Goal: Task Accomplishment & Management: Manage account settings

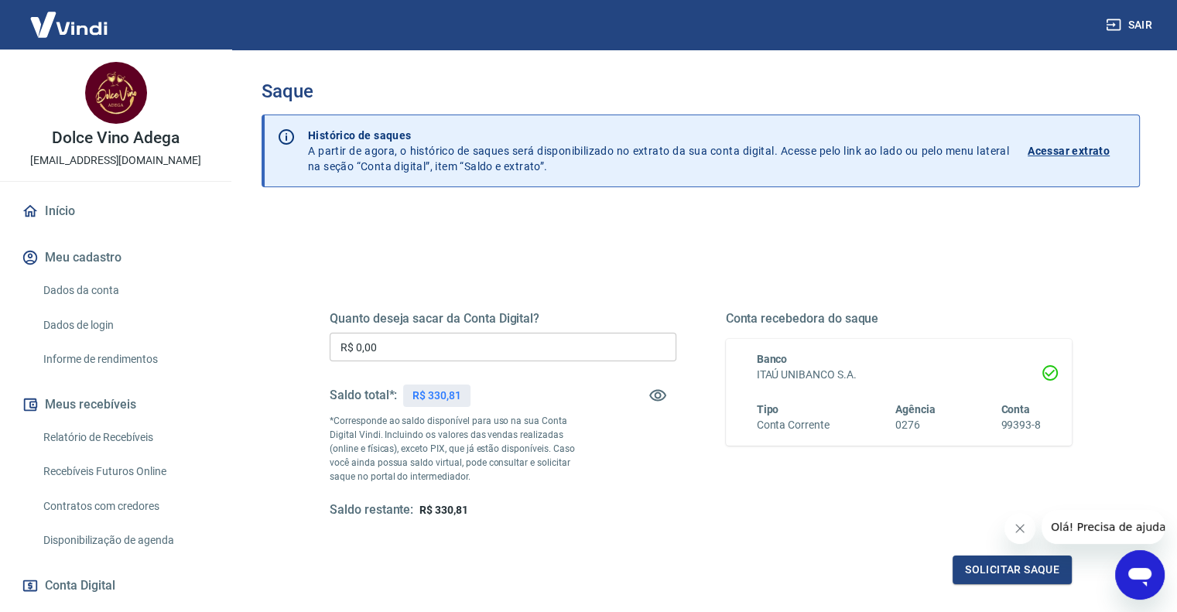
click at [473, 353] on input "R$ 0,00" at bounding box center [503, 347] width 347 height 29
click at [473, 353] on input "R$ 0,30" at bounding box center [503, 347] width 347 height 29
type input "R$ 330,00"
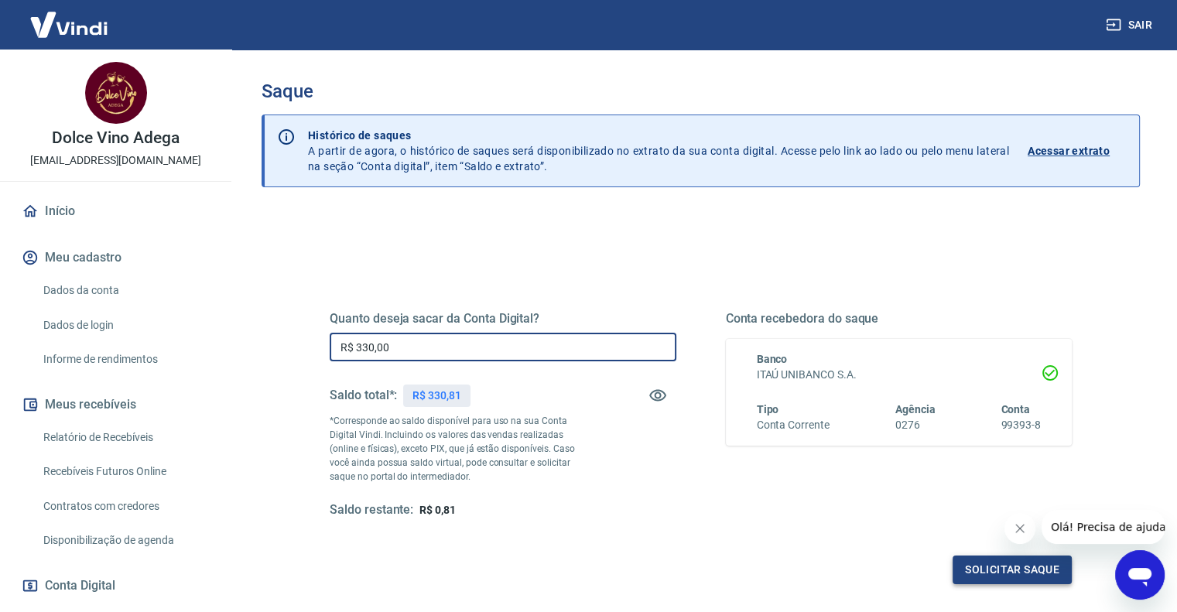
click at [1000, 566] on button "Solicitar saque" at bounding box center [1012, 570] width 119 height 29
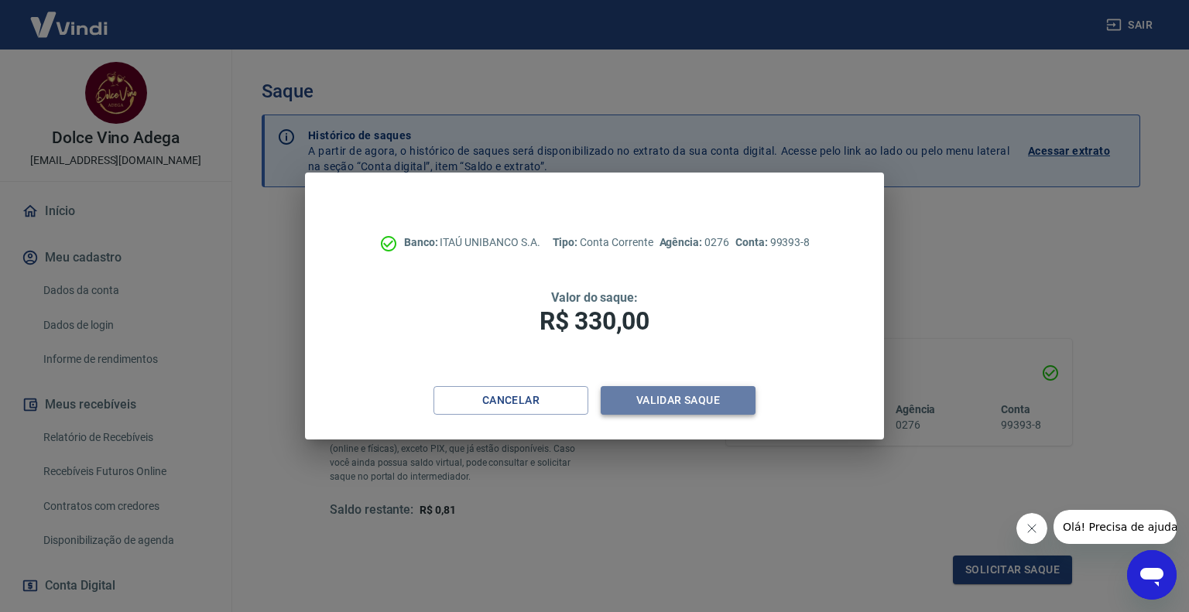
click at [642, 399] on button "Validar saque" at bounding box center [678, 400] width 155 height 29
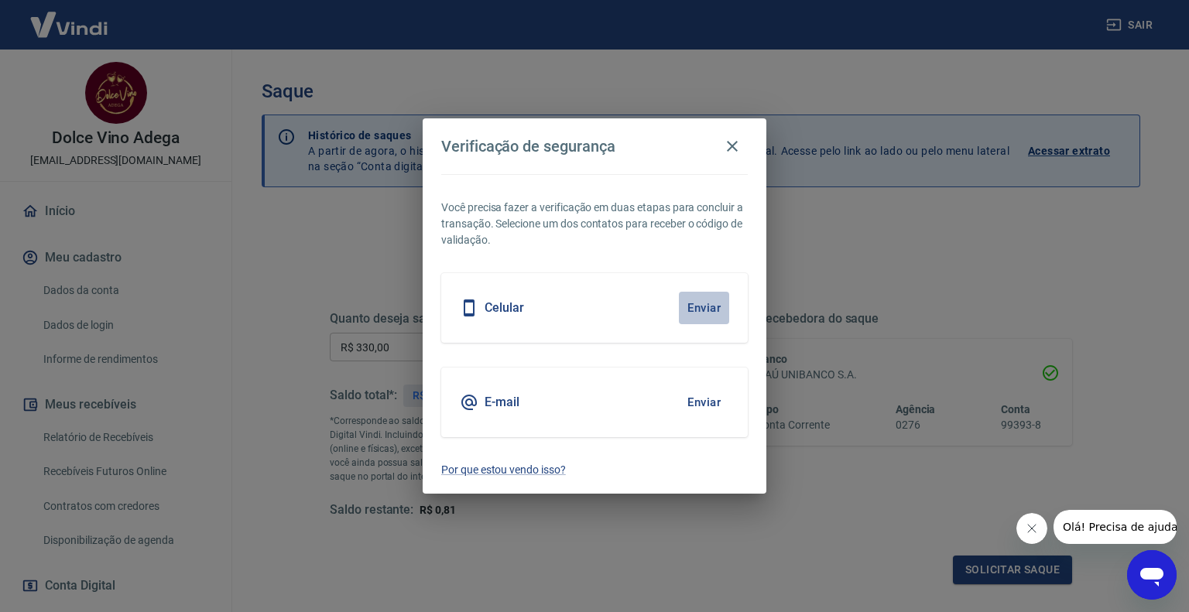
click at [713, 309] on button "Enviar" at bounding box center [704, 308] width 50 height 33
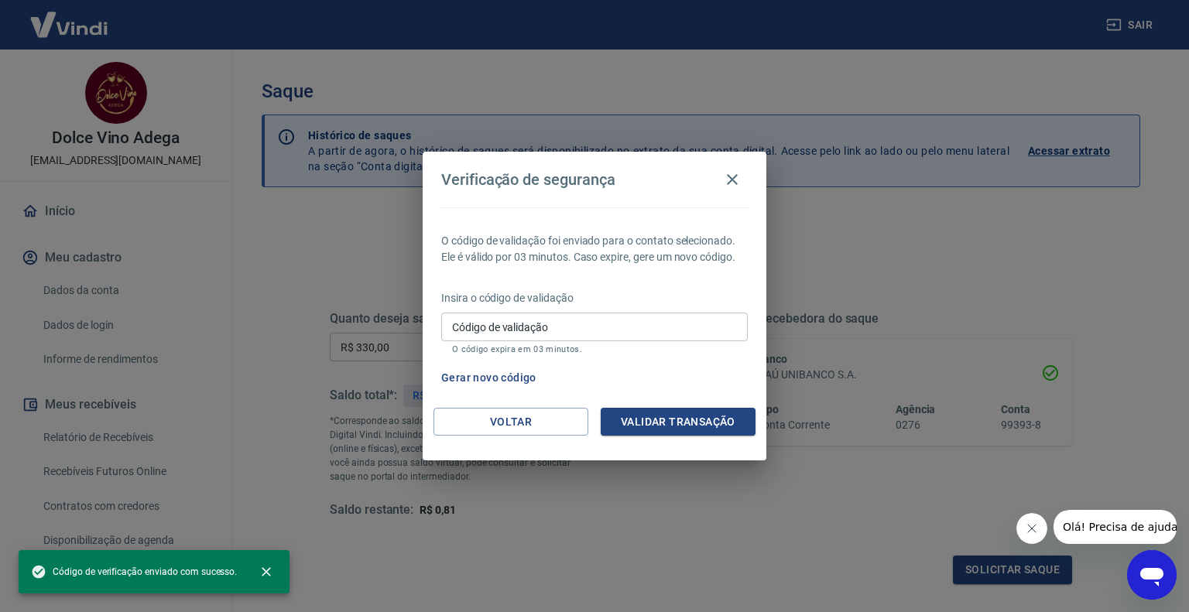
click at [681, 317] on input "Código de validação" at bounding box center [594, 327] width 306 height 29
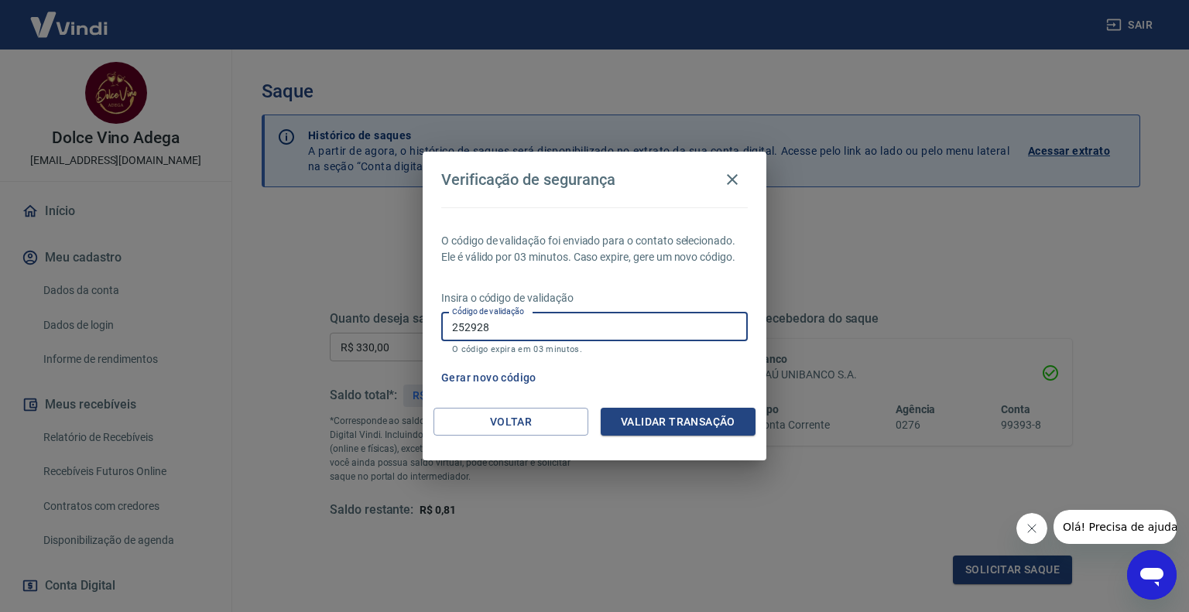
type input "252928"
click at [658, 430] on button "Validar transação" at bounding box center [678, 422] width 155 height 29
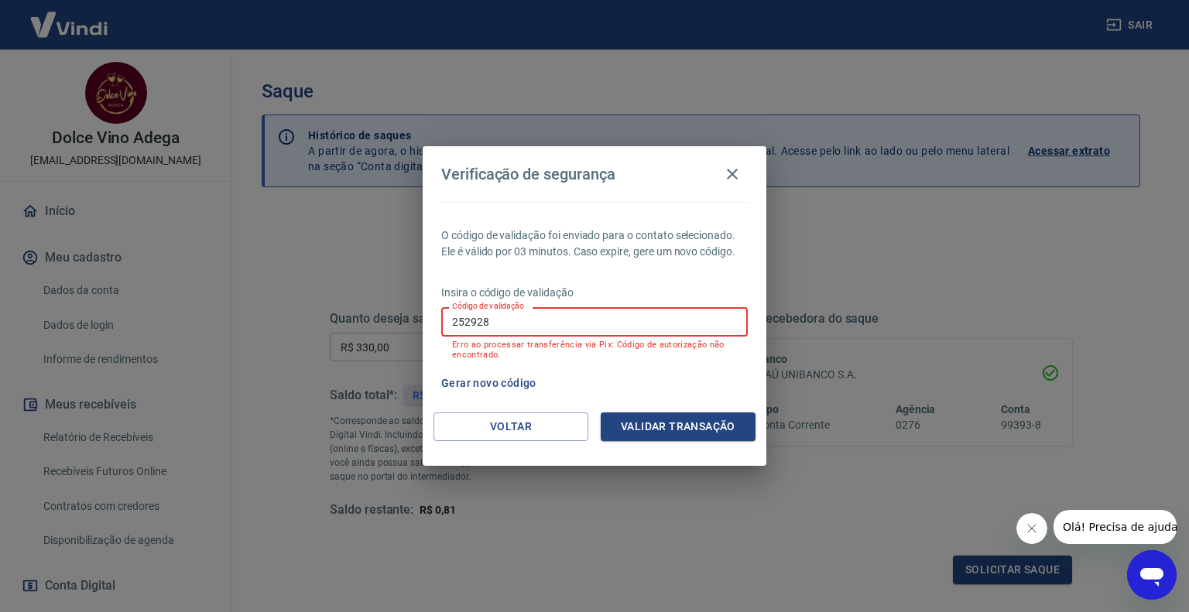
drag, startPoint x: 523, startPoint y: 316, endPoint x: 425, endPoint y: 314, distance: 98.3
click at [427, 312] on div "O código de validação foi enviado para o contato selecionado. Ele é válido por …" at bounding box center [595, 307] width 344 height 211
click at [455, 380] on button "Gerar novo código" at bounding box center [489, 383] width 108 height 29
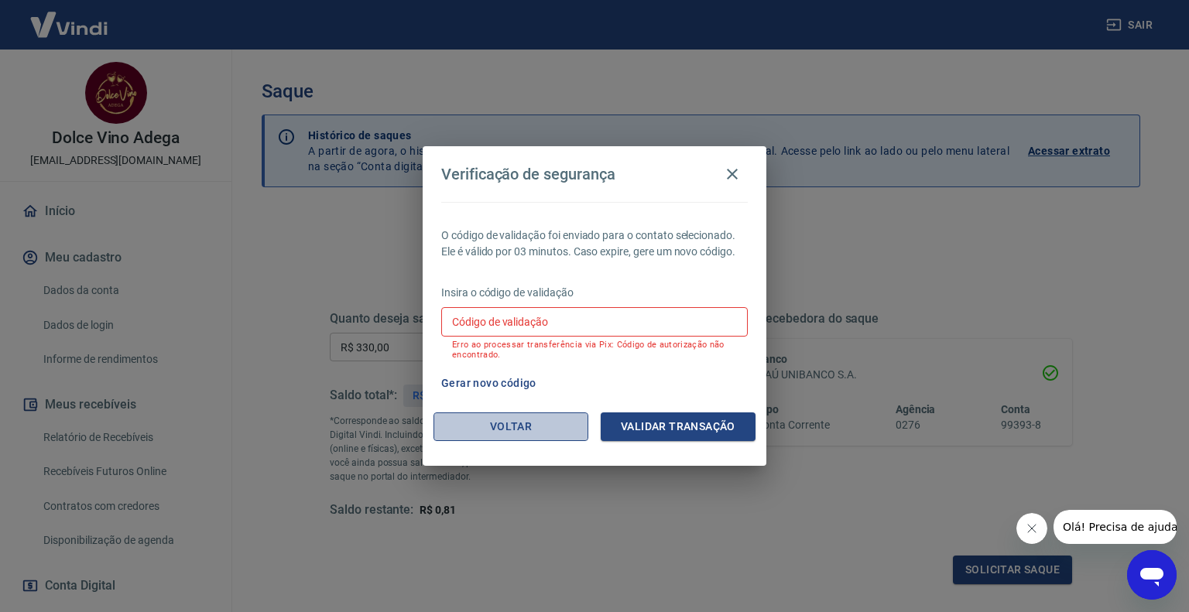
click at [508, 422] on button "Voltar" at bounding box center [510, 426] width 155 height 29
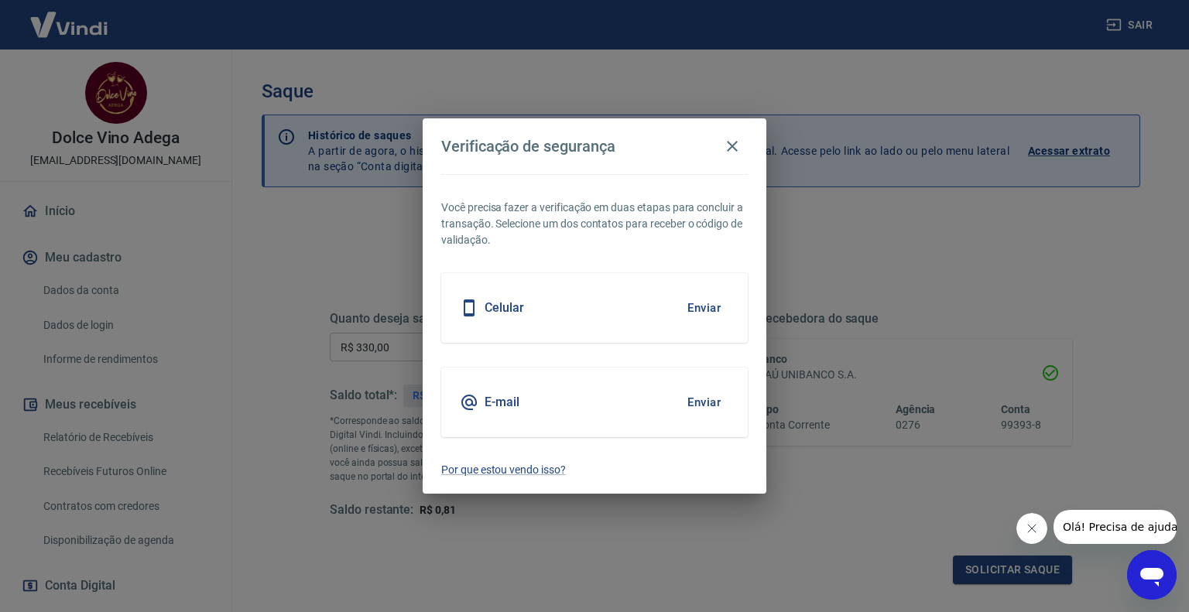
click at [546, 406] on div "E-mail Enviar" at bounding box center [594, 403] width 306 height 70
click at [703, 400] on button "Enviar" at bounding box center [704, 402] width 50 height 33
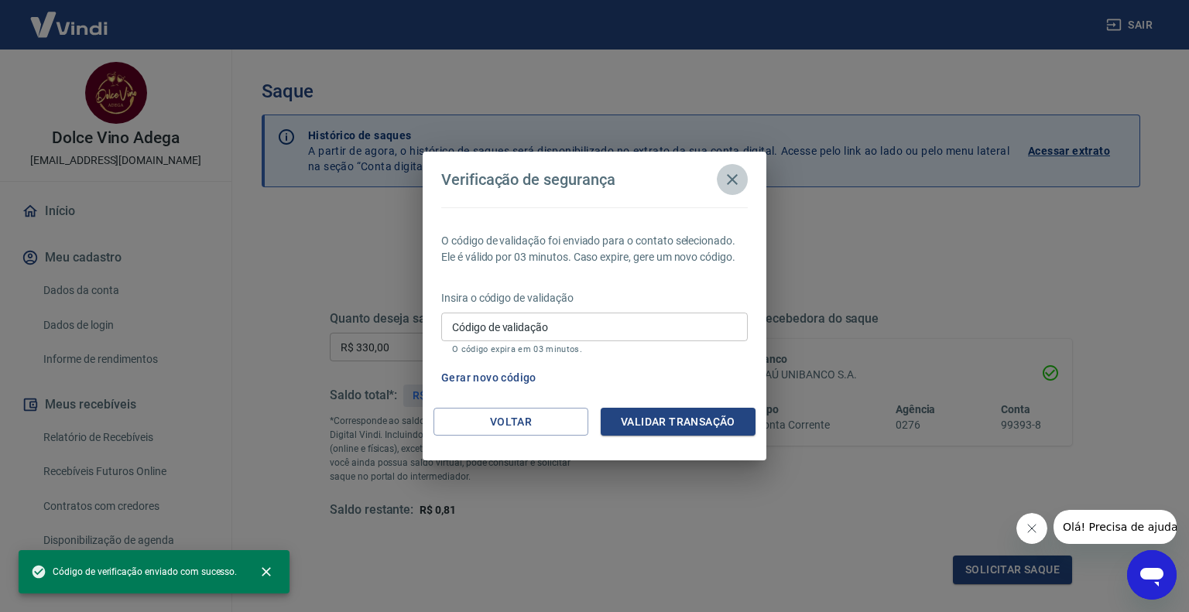
click at [741, 174] on button "button" at bounding box center [732, 179] width 31 height 31
